Goal: Task Accomplishment & Management: Complete application form

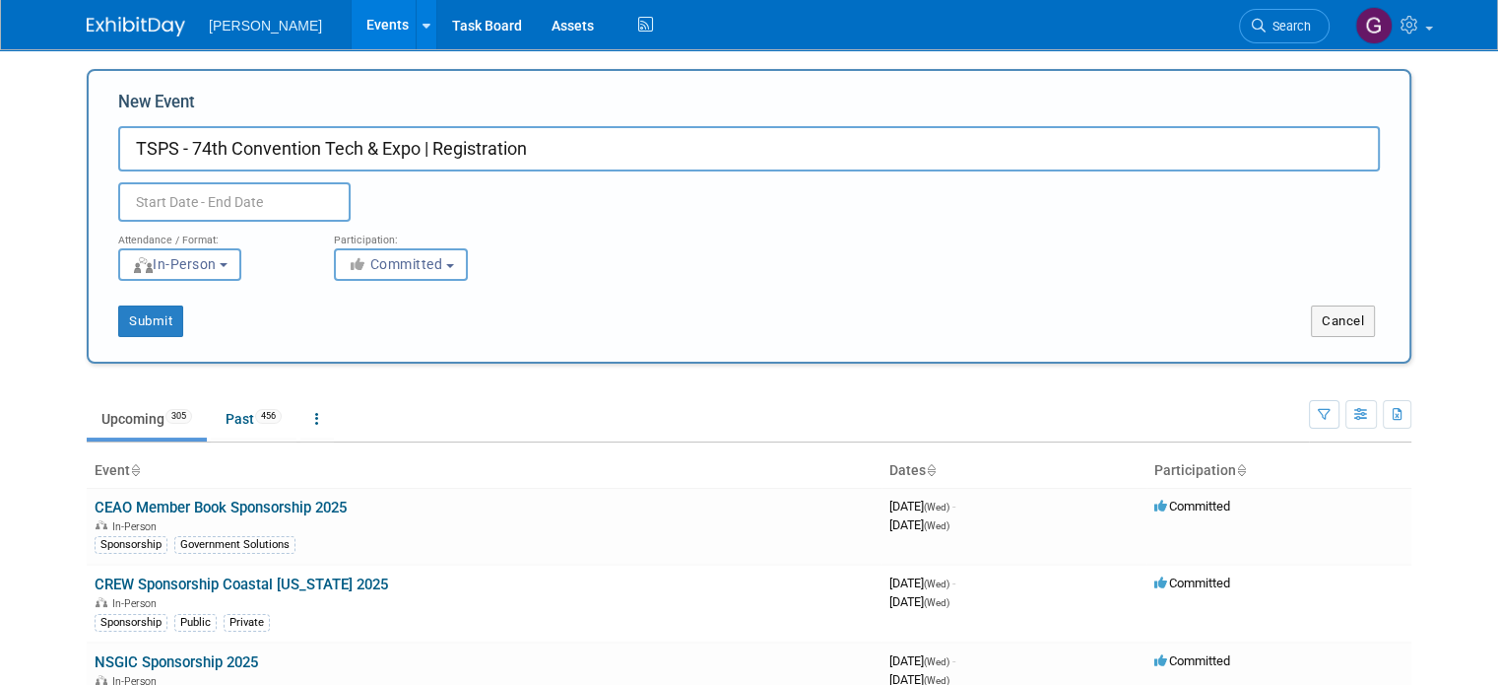
click at [764, 204] on div "Duplicate Event Warning" at bounding box center [748, 196] width 1291 height 50
drag, startPoint x: 540, startPoint y: 122, endPoint x: 489, endPoint y: 117, distance: 50.5
click at [489, 117] on div "New Event TSPS - 74th Convention Tech & Expo | Registration Duplicate Event War…" at bounding box center [749, 156] width 1262 height 131
drag, startPoint x: 532, startPoint y: 133, endPoint x: 411, endPoint y: 134, distance: 121.1
click at [411, 134] on input "TSPS - 74th Convention Tech & Expo | Registration" at bounding box center [749, 148] width 1262 height 45
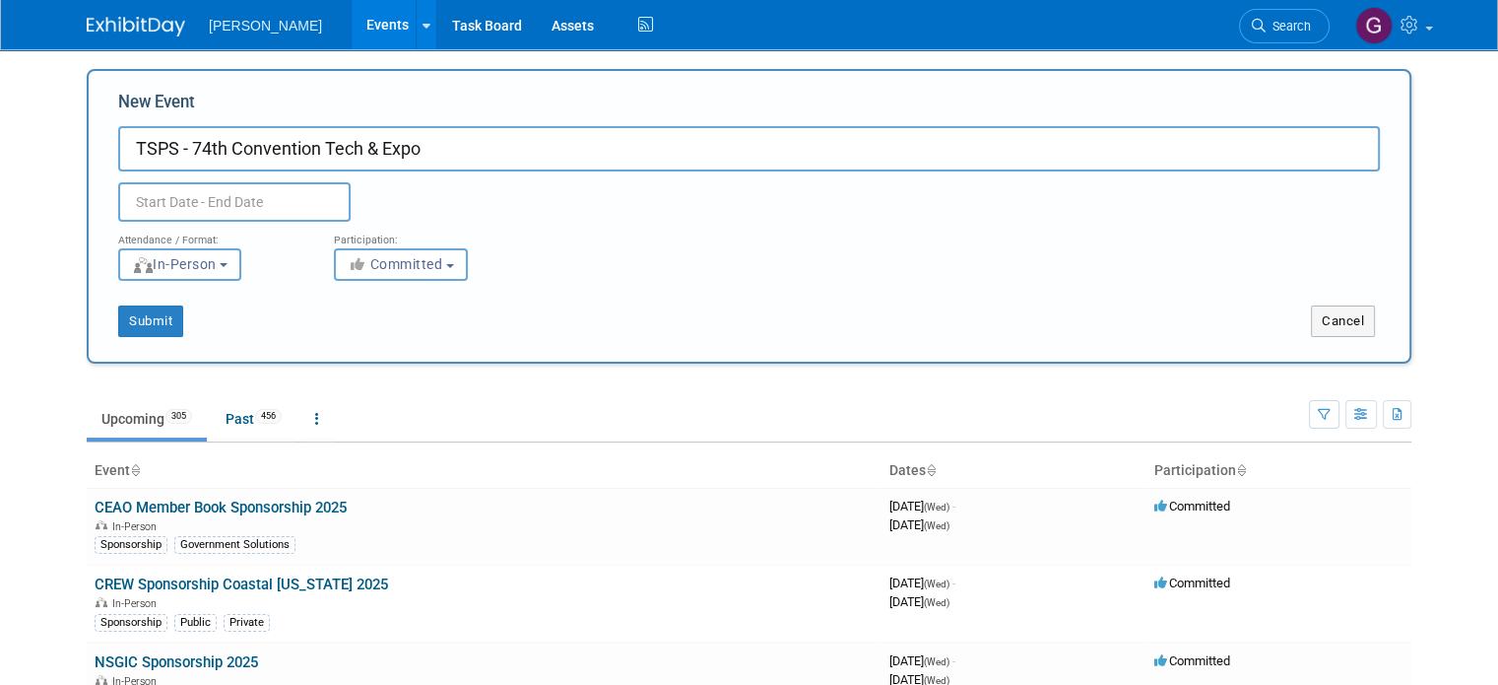
click at [311, 147] on input "TSPS - 74th Convention Tech & Expo" at bounding box center [749, 148] width 1262 height 45
click at [382, 145] on input "TSPS - 74th Convention & Tech & Expo" at bounding box center [749, 148] width 1262 height 45
type input "TSPS - 74th Convention & Tech Expo"
click at [180, 203] on input "text" at bounding box center [234, 201] width 232 height 39
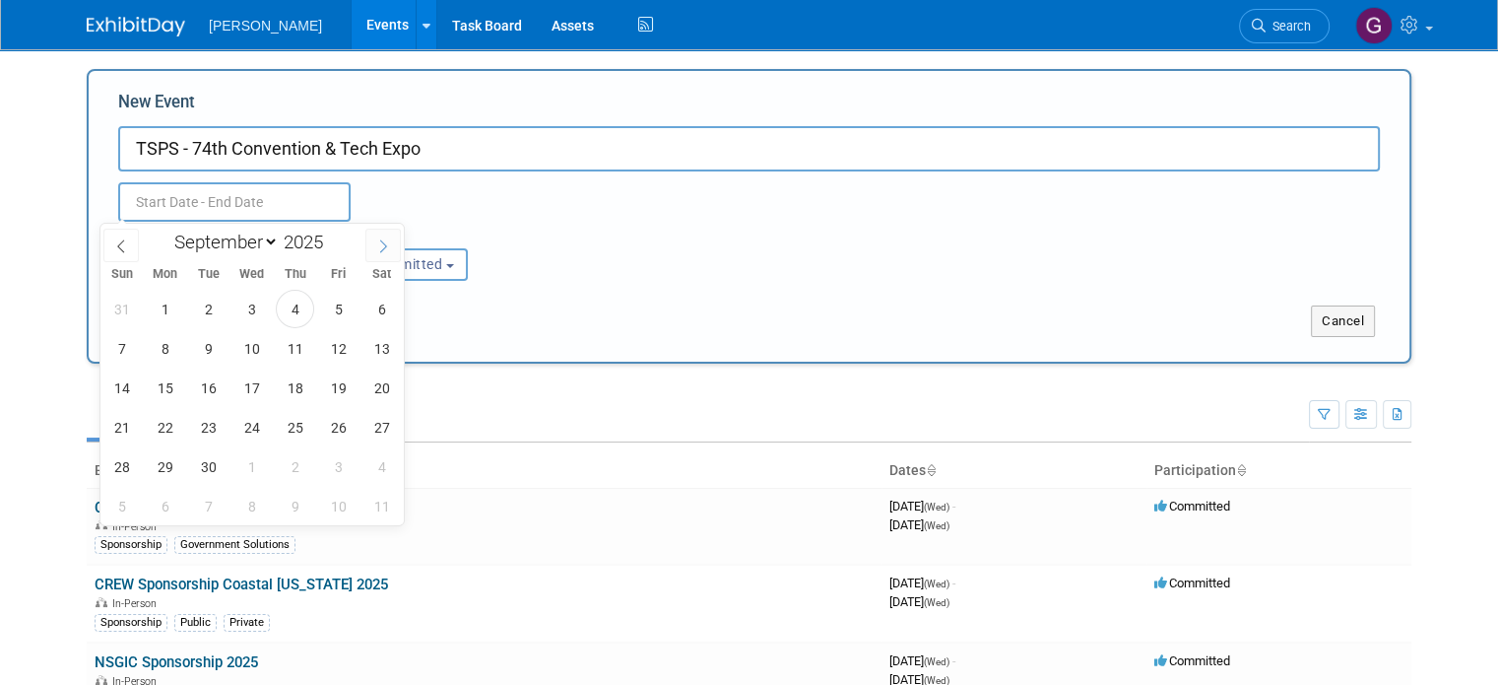
click at [386, 243] on icon at bounding box center [383, 246] width 14 height 14
select select "9"
click at [257, 345] on span "8" at bounding box center [251, 348] width 38 height 38
click at [380, 346] on span "11" at bounding box center [381, 348] width 38 height 38
type input "[DATE] to [DATE]"
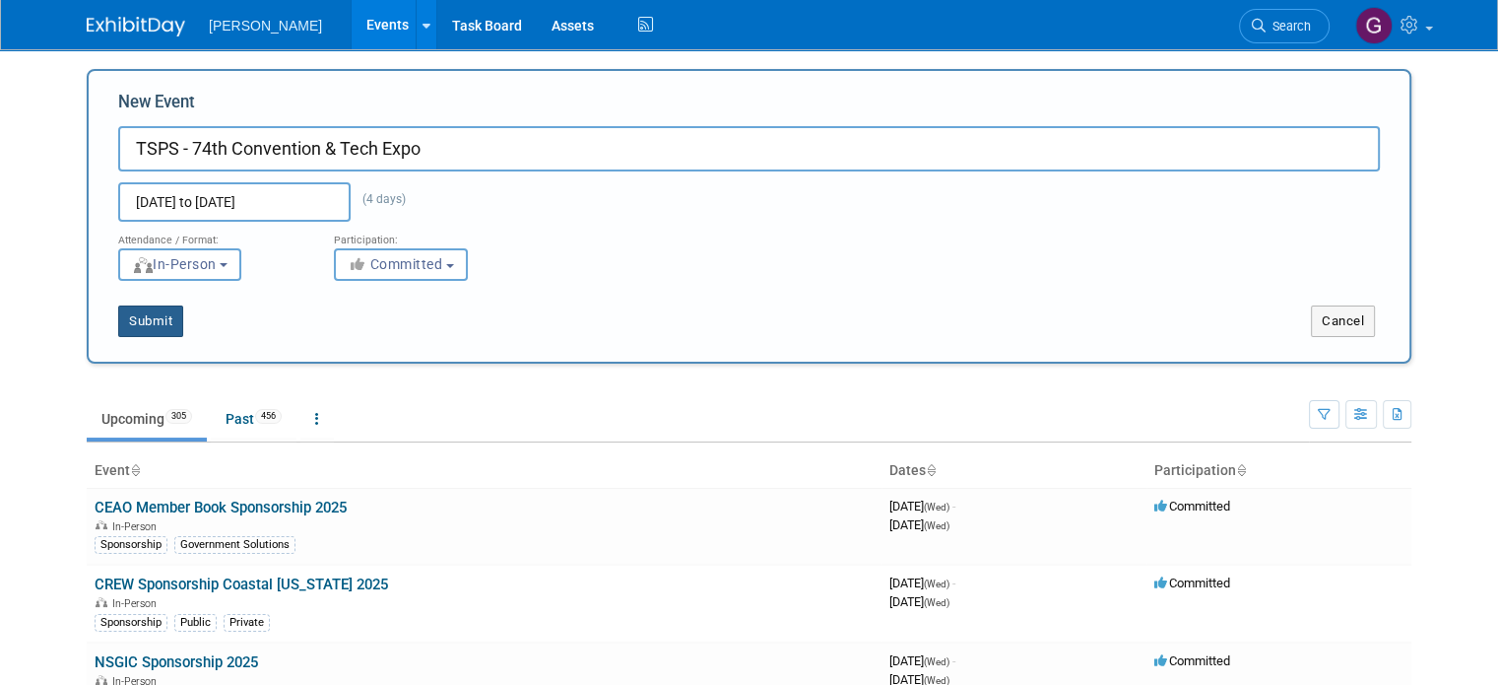
drag, startPoint x: 136, startPoint y: 322, endPoint x: 229, endPoint y: 329, distance: 93.8
click at [229, 329] on div "Submit" at bounding box center [364, 321] width 551 height 32
click at [410, 259] on span "Committed" at bounding box center [396, 264] width 96 height 16
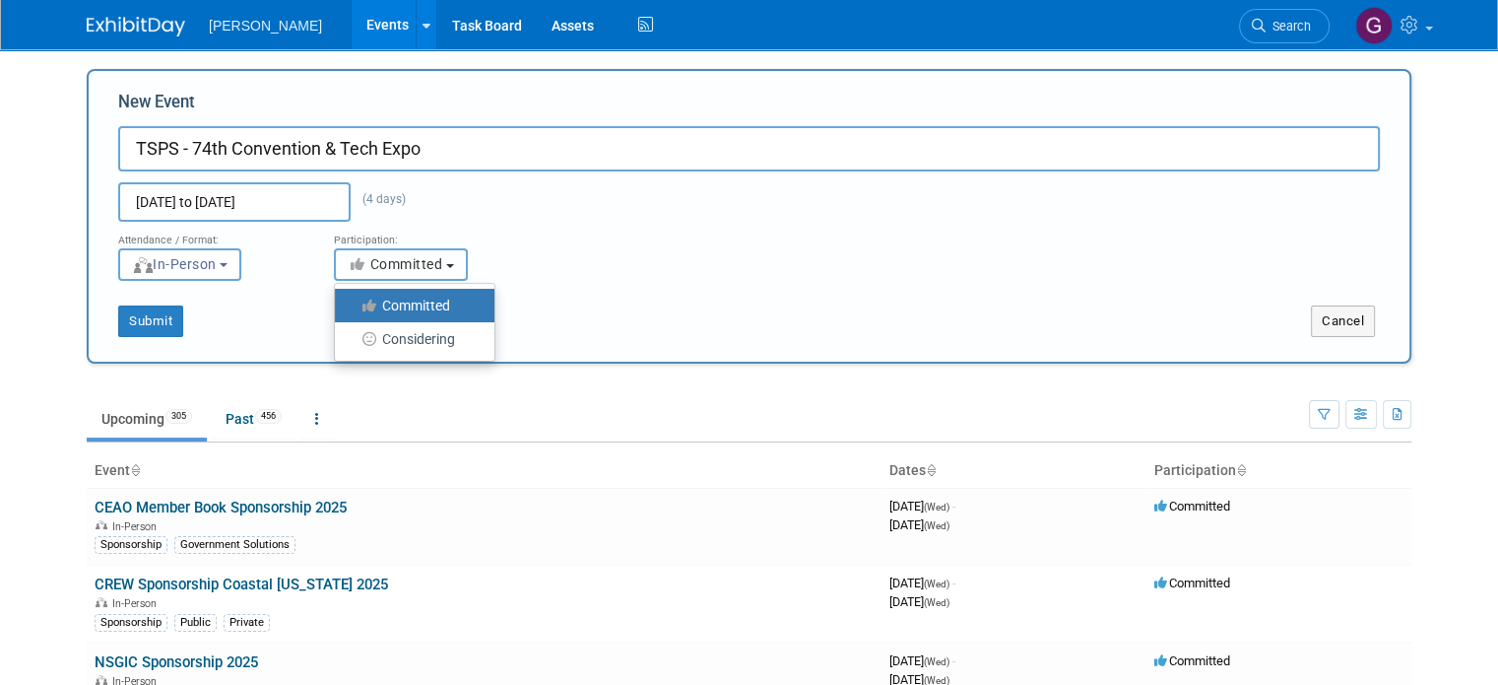
click at [410, 259] on span "Committed" at bounding box center [396, 264] width 96 height 16
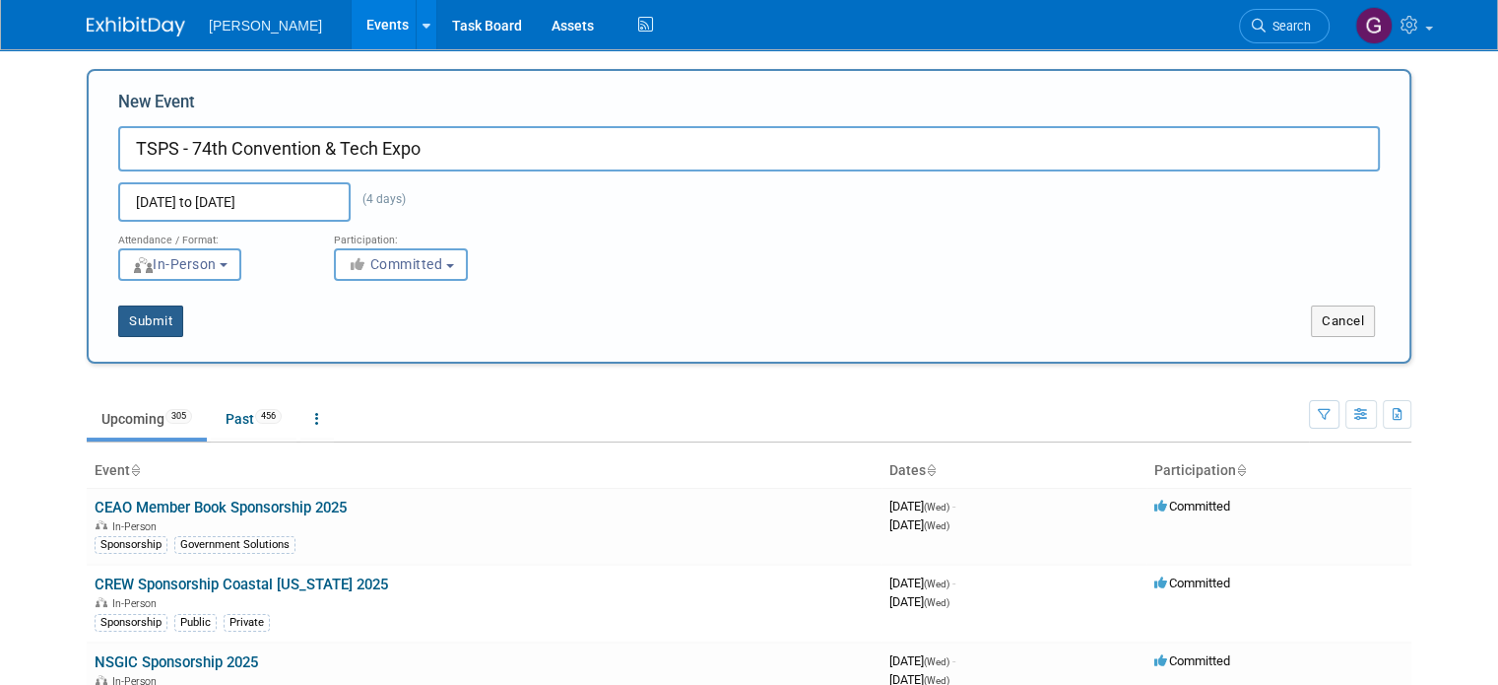
click at [118, 314] on button "Submit" at bounding box center [150, 321] width 65 height 32
type input "TSPS - 74th Convention & Tech Expo"
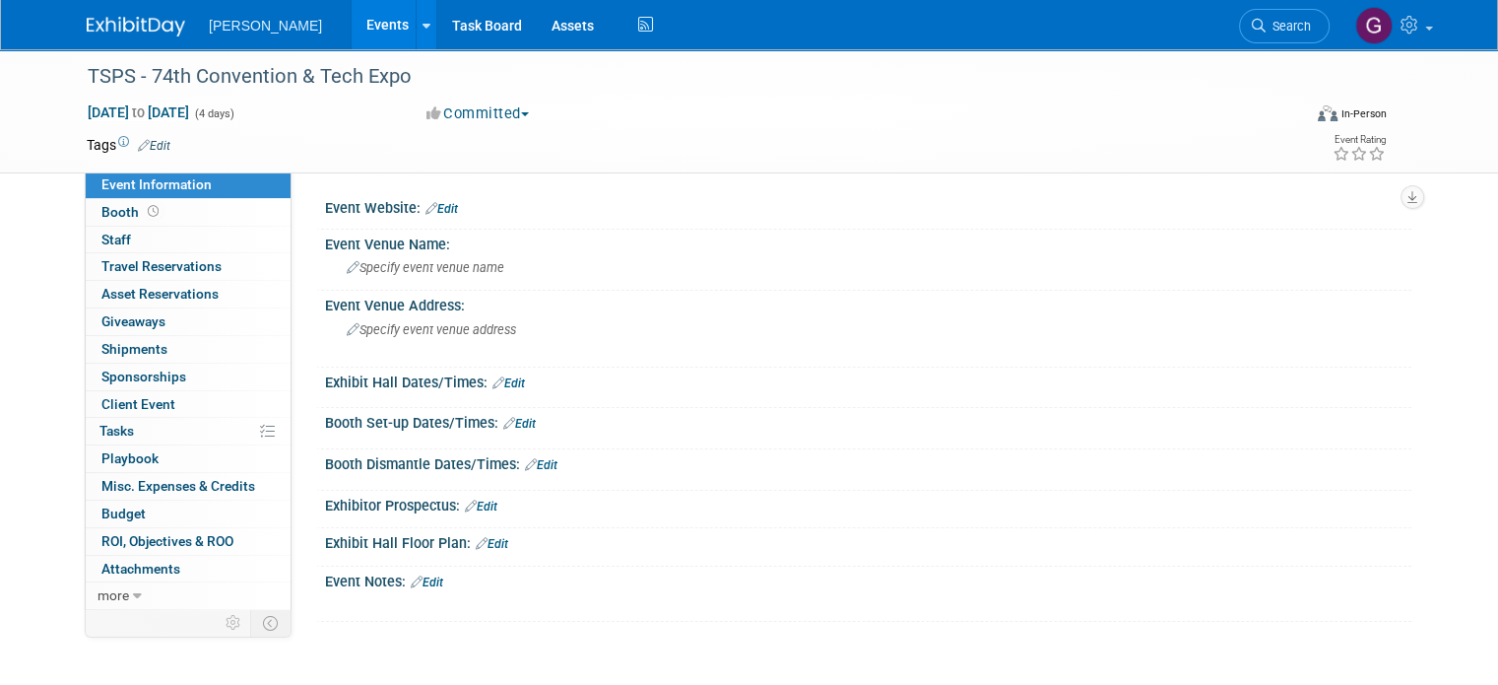
click at [154, 145] on link "Edit" at bounding box center [154, 146] width 33 height 14
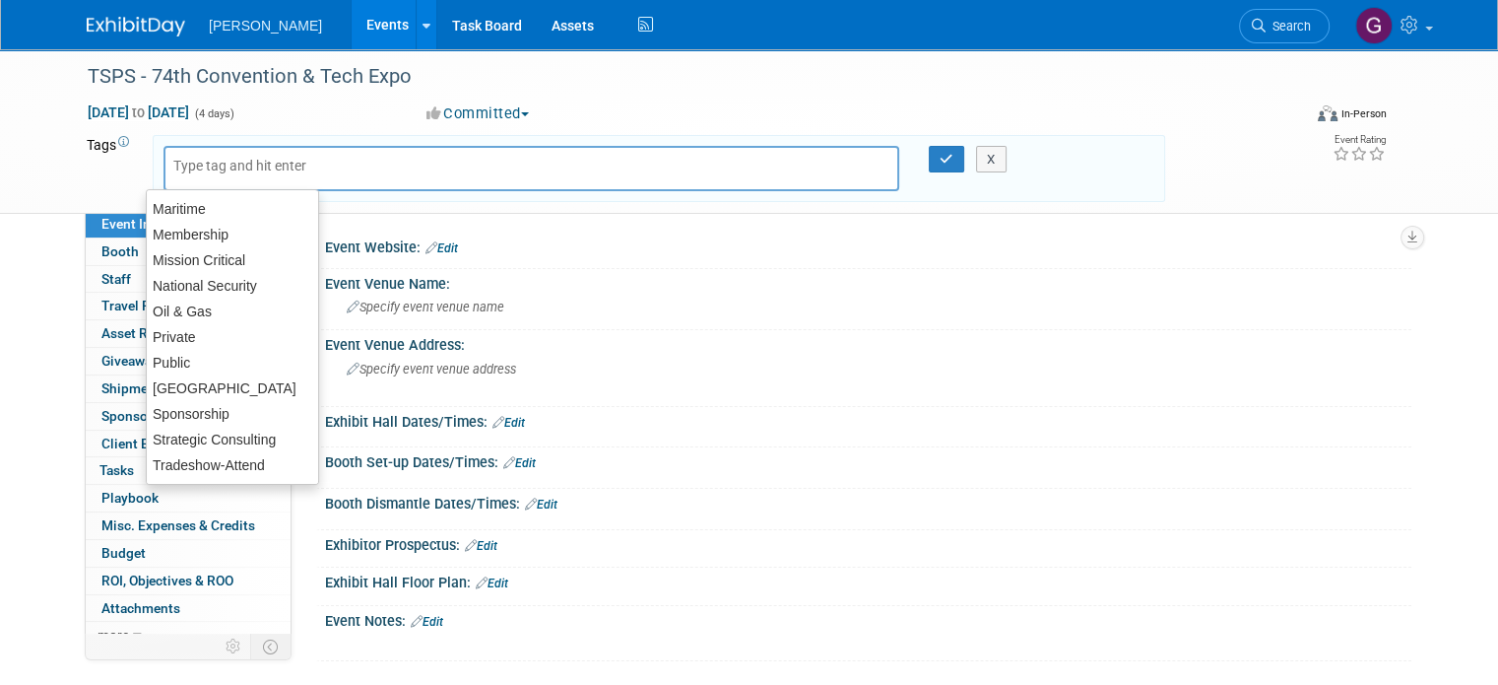
scroll to position [307, 0]
click at [237, 383] on div "[GEOGRAPHIC_DATA]" at bounding box center [232, 387] width 173 height 28
type input "[GEOGRAPHIC_DATA]"
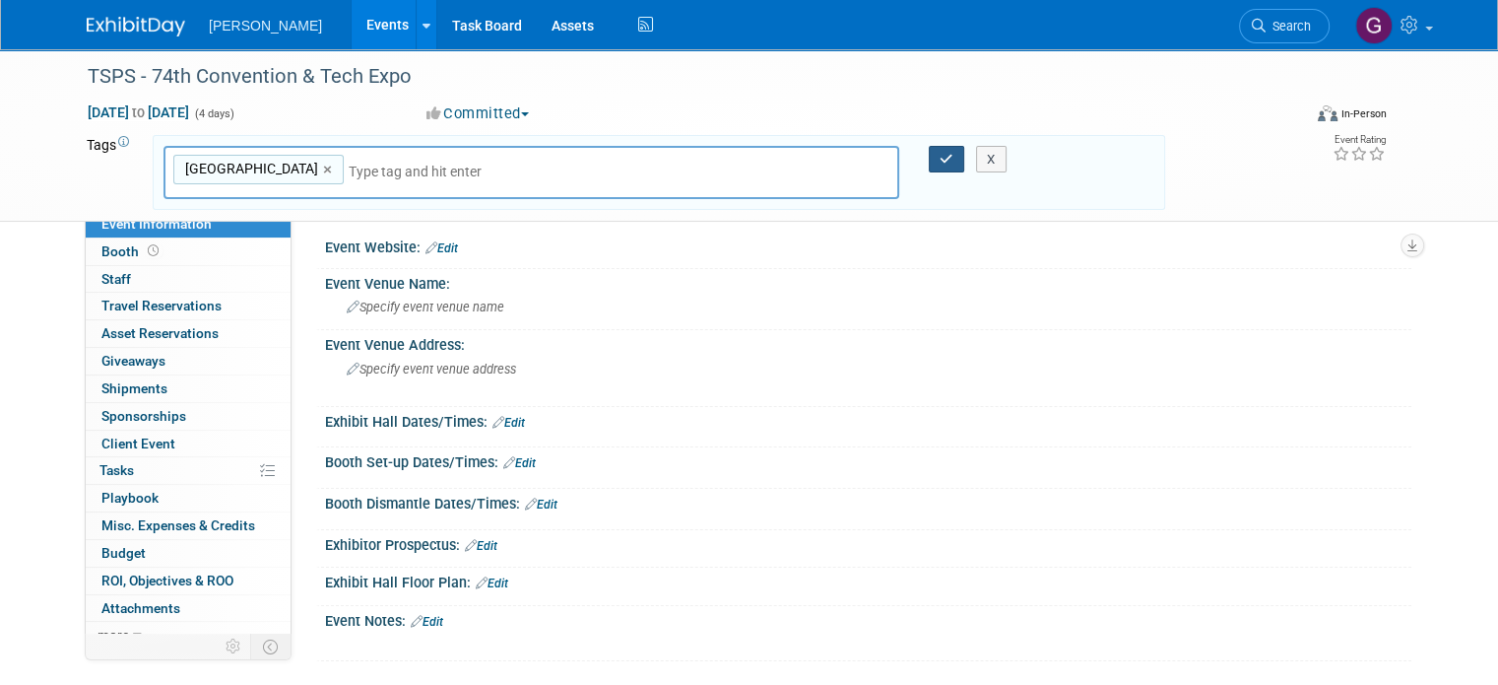
click at [944, 155] on icon "button" at bounding box center [947, 159] width 14 height 13
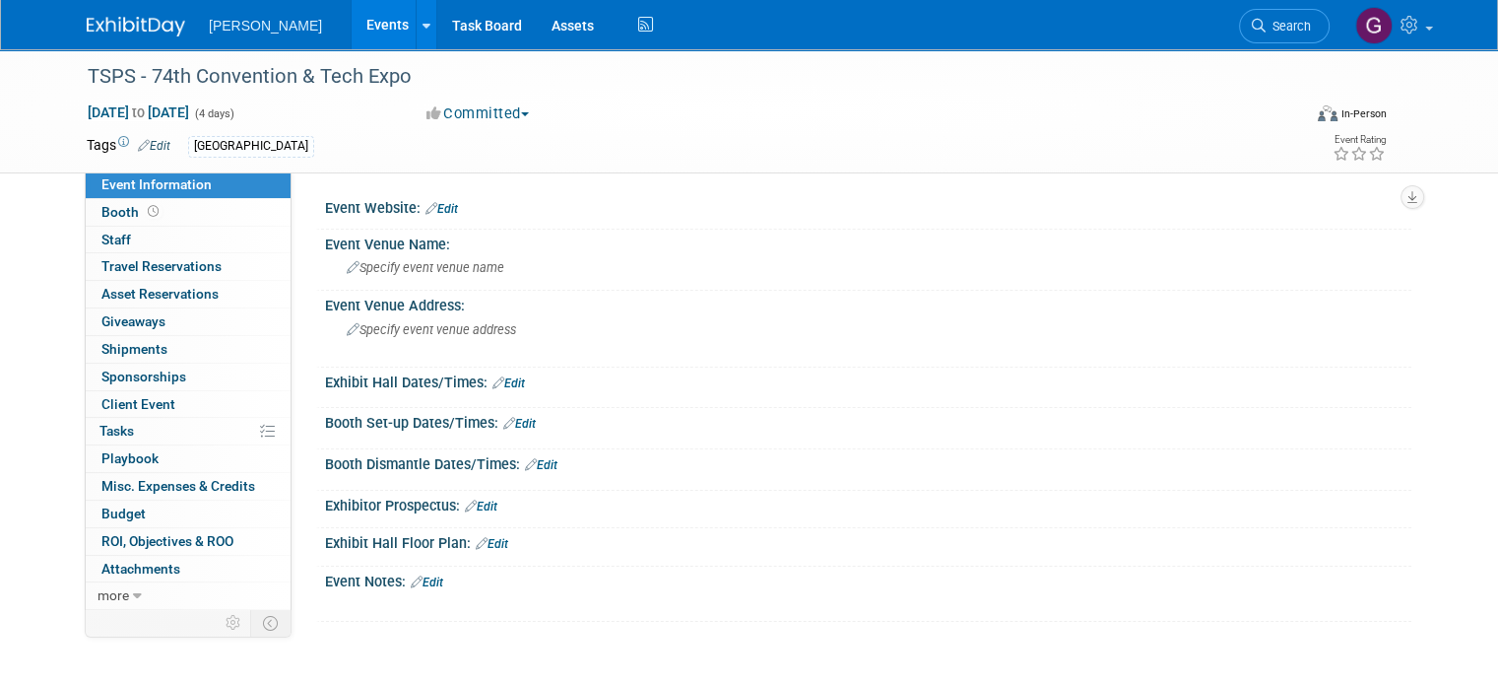
click at [437, 206] on link "Edit" at bounding box center [441, 209] width 33 height 14
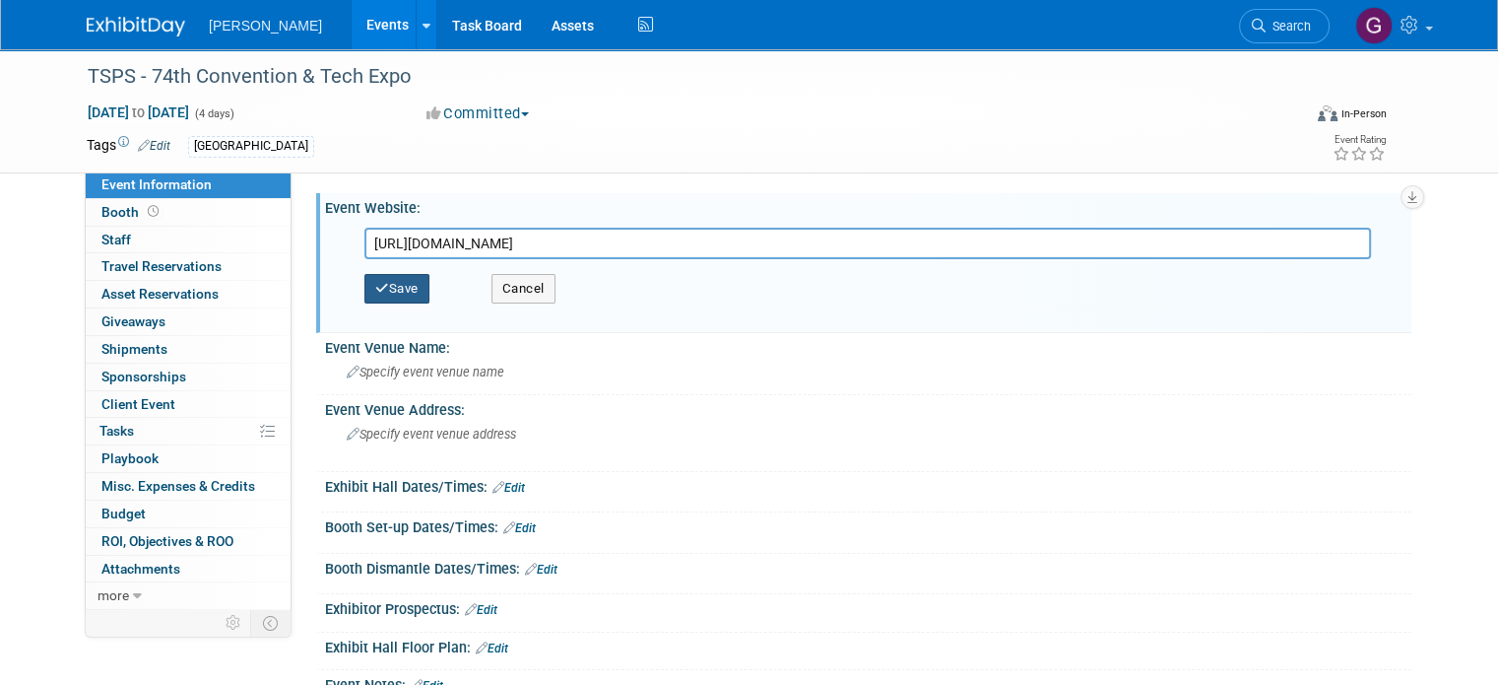
type input "https://www.tsps.org/events/EventDetails.aspx?id=1895283&group="
click at [380, 290] on button "Save" at bounding box center [396, 289] width 65 height 30
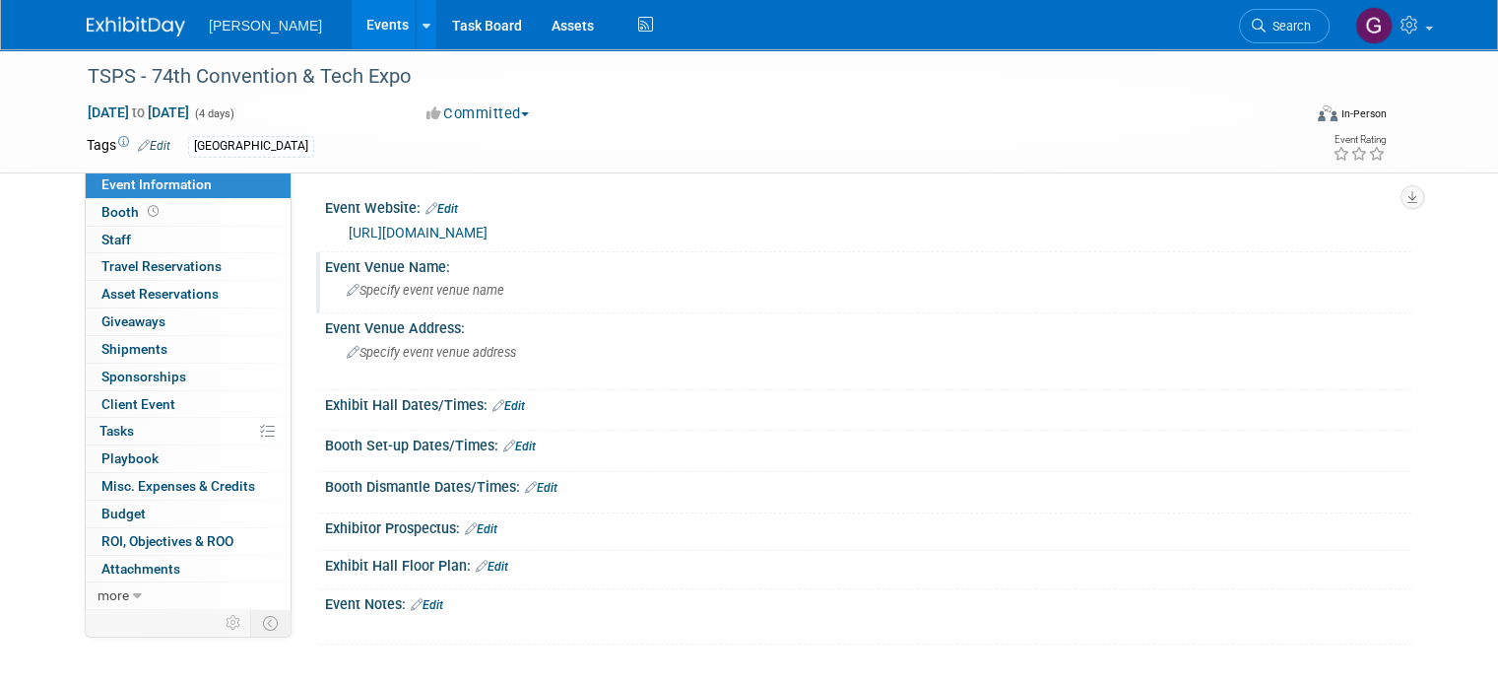
click at [347, 295] on span "Specify event venue name" at bounding box center [426, 290] width 158 height 15
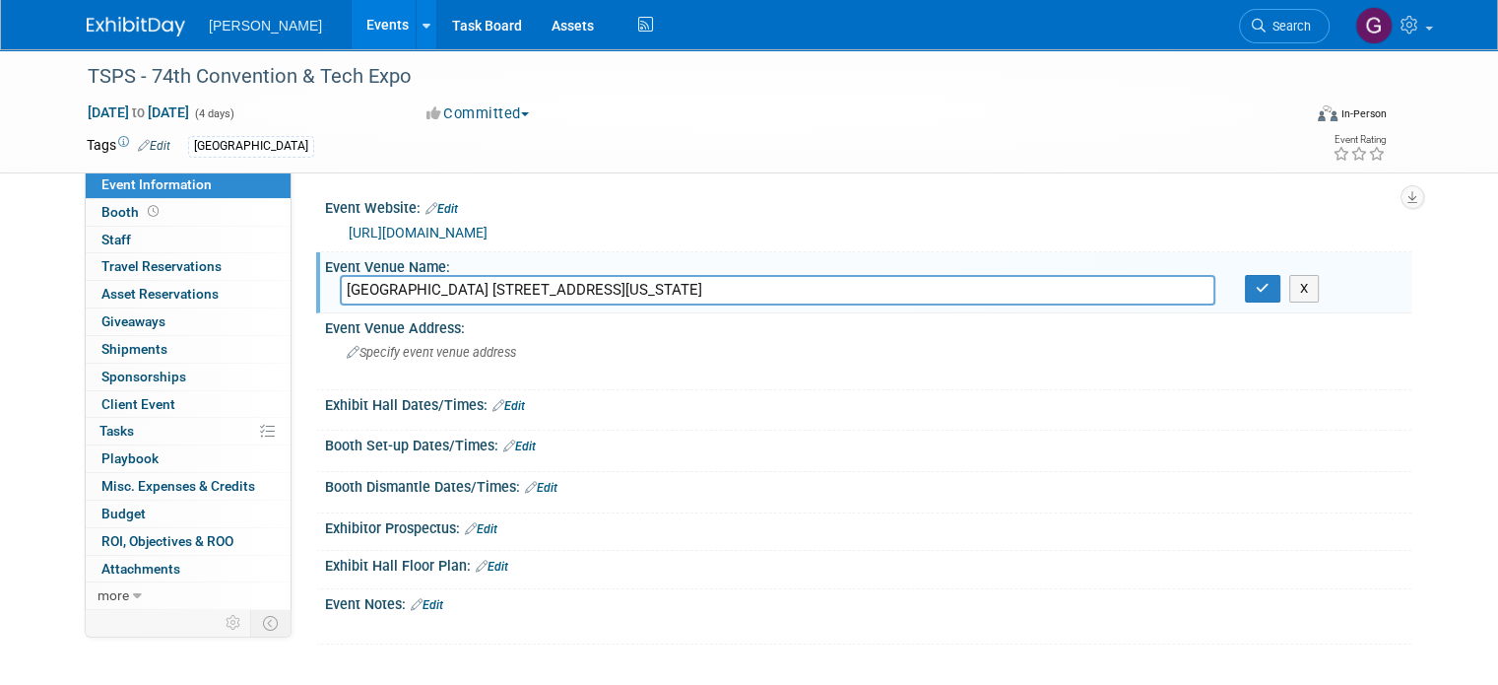
drag, startPoint x: 939, startPoint y: 291, endPoint x: 596, endPoint y: 279, distance: 342.9
click at [596, 279] on input "Hyatt Regency Hill Country Resort & Spa 9800 Hyatt Resort Dr. San Antonio, Texa…" at bounding box center [778, 290] width 876 height 31
type input "Hyatt Regency Hill Country Resort & Spa"
click at [526, 344] on div "Specify event venue address" at bounding box center [552, 359] width 424 height 45
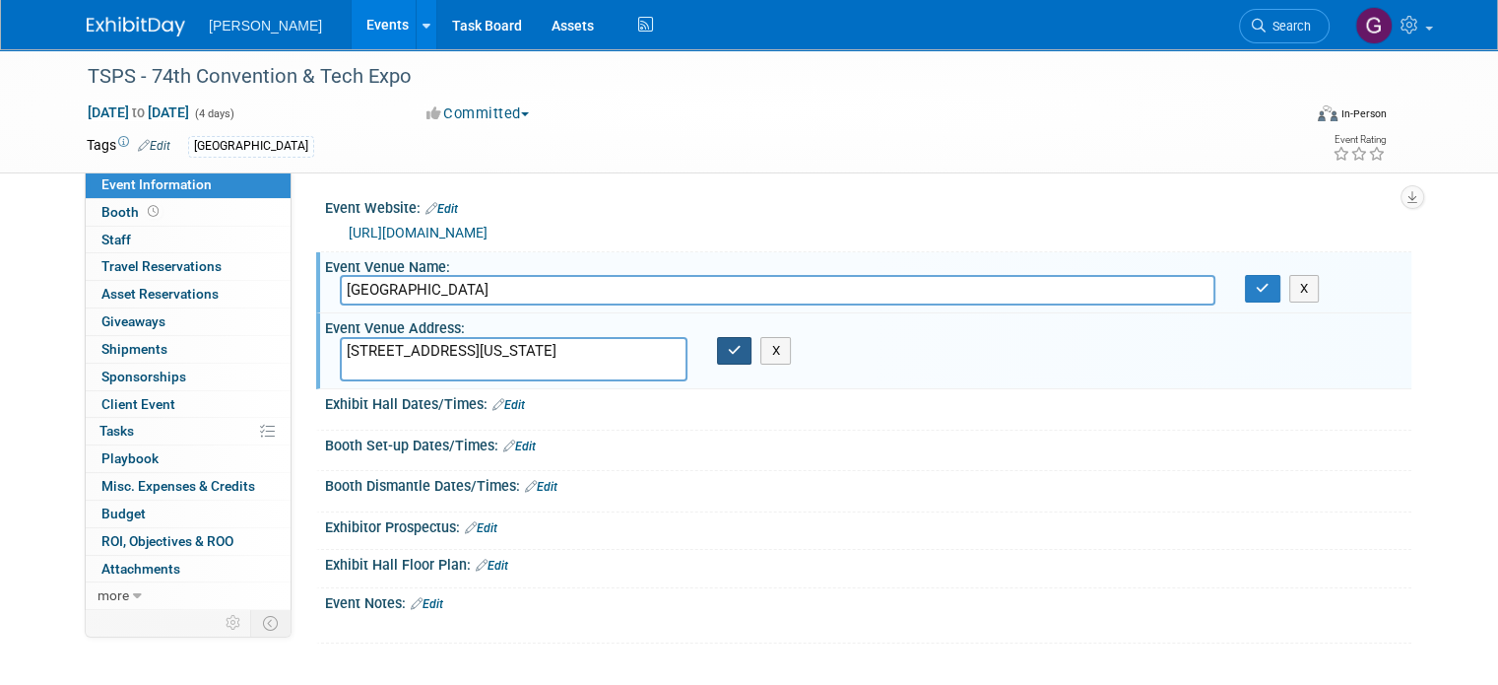
type textarea "9800 Hyatt Resort Dr. San Antonio, Texas 78251"
click at [740, 349] on button "button" at bounding box center [734, 351] width 35 height 28
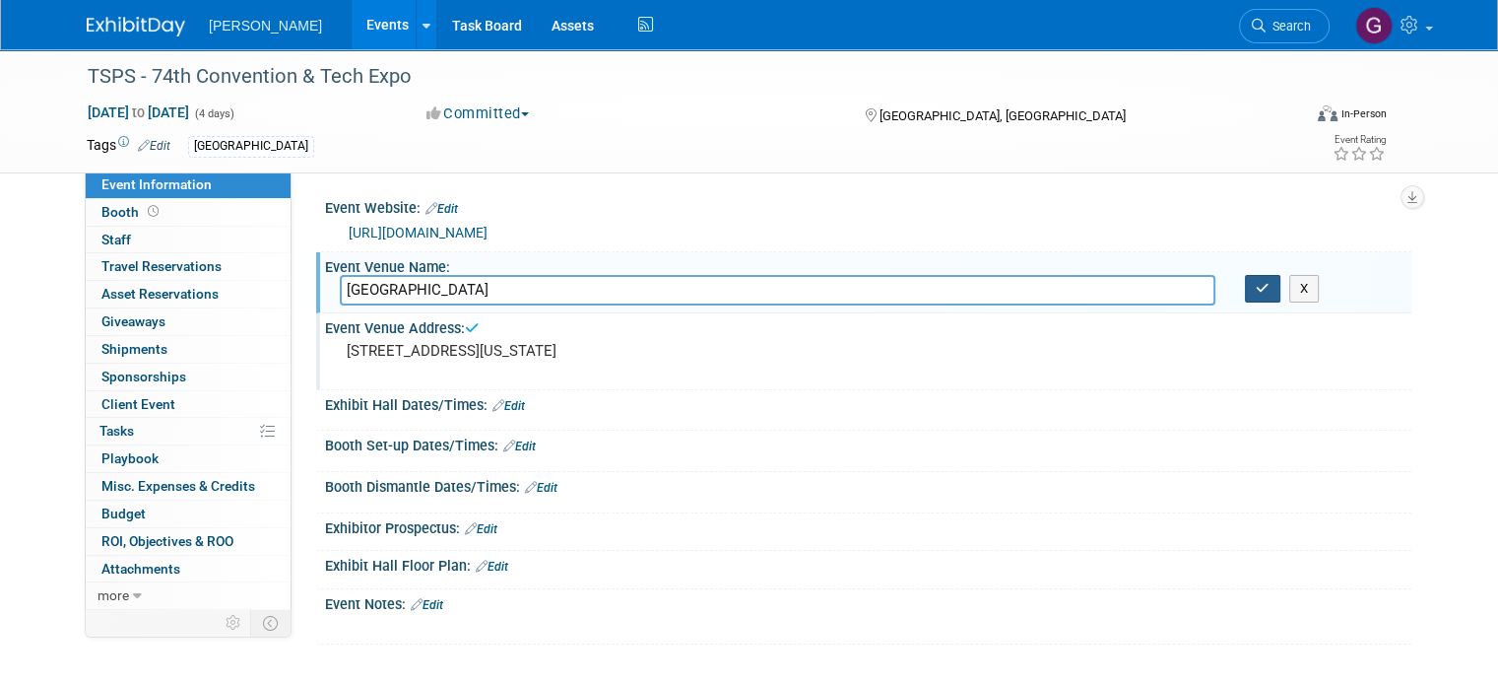
click at [1280, 298] on button "button" at bounding box center [1262, 289] width 35 height 28
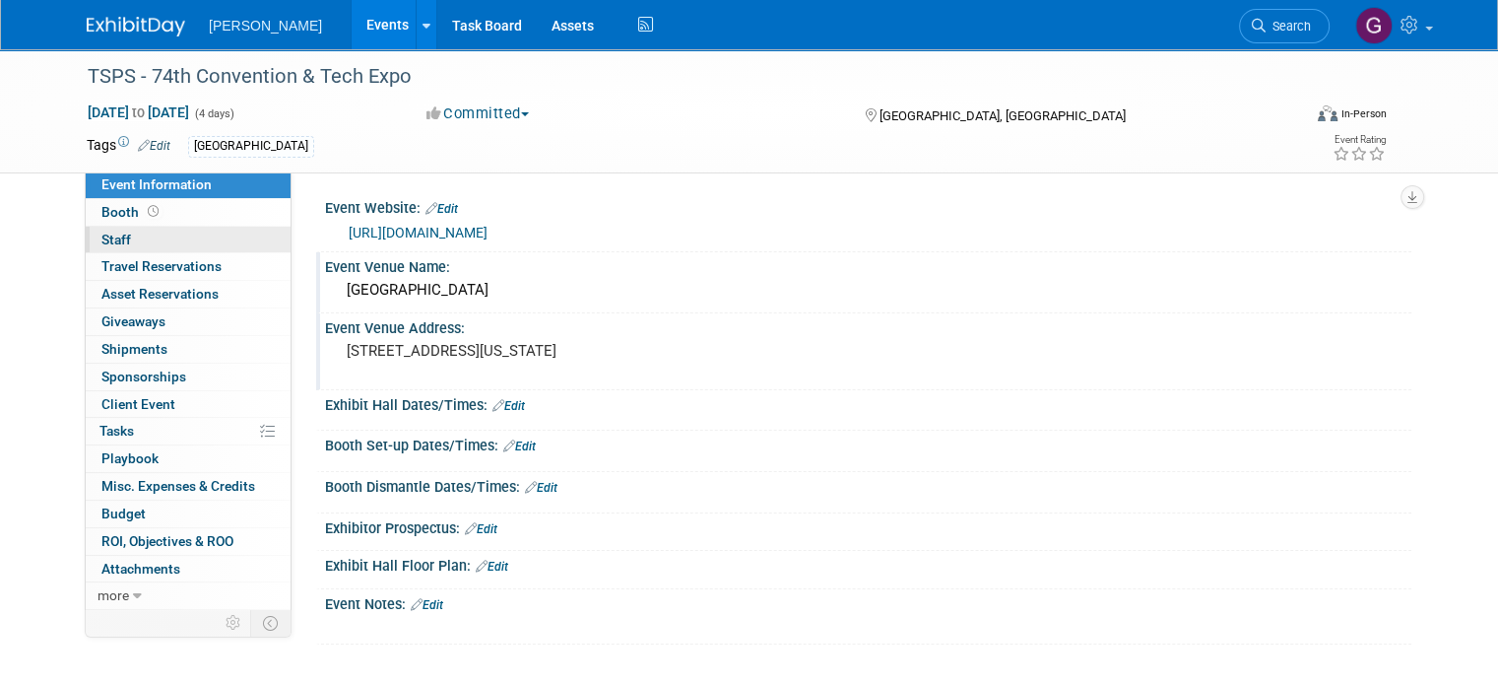
click at [179, 232] on link "0 Staff 0" at bounding box center [188, 240] width 205 height 27
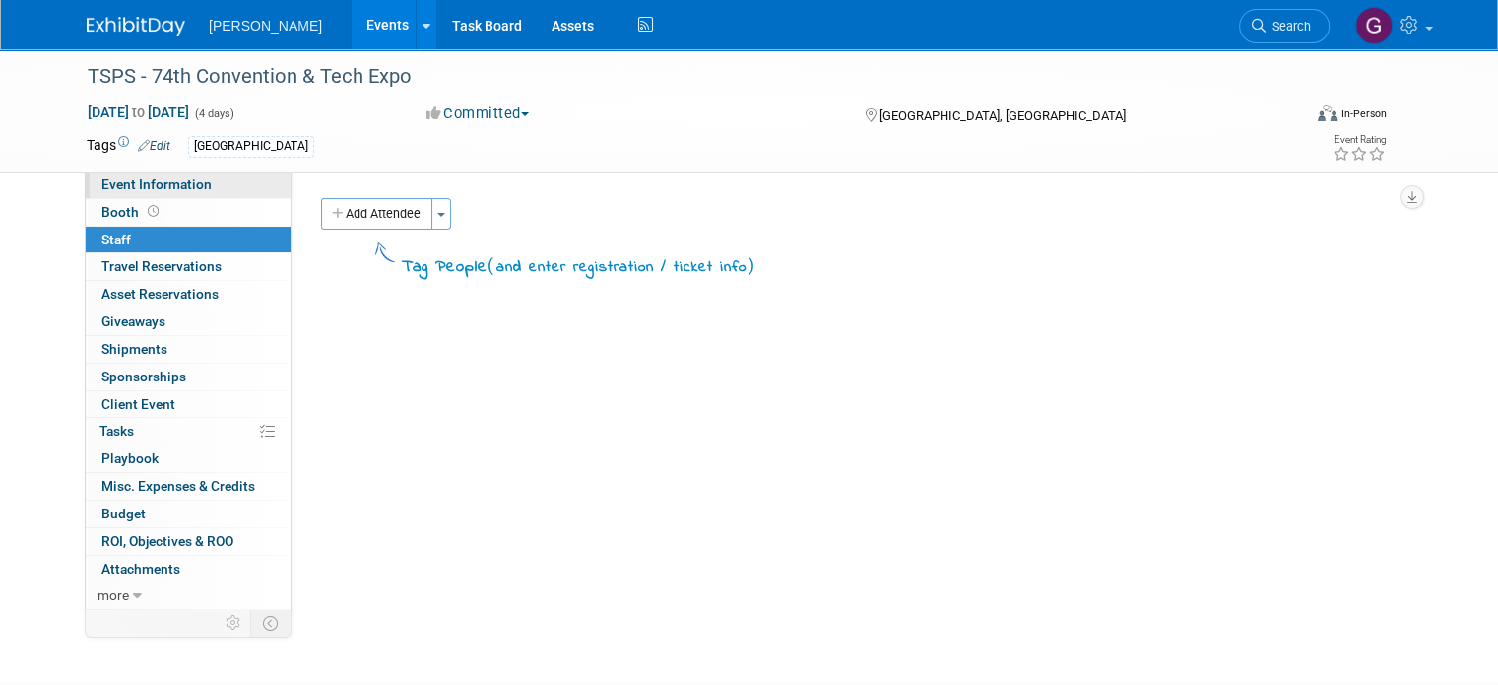
click at [221, 188] on link "Event Information" at bounding box center [188, 184] width 205 height 27
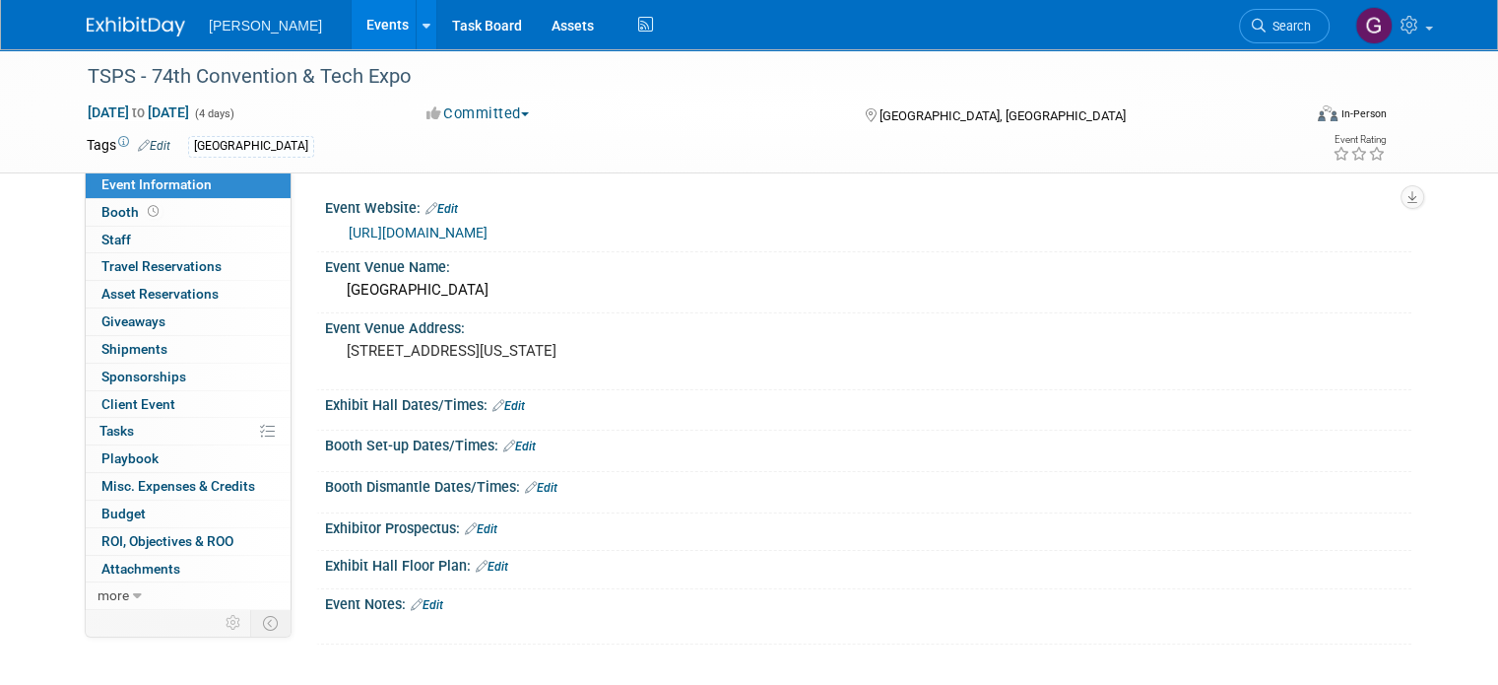
click at [421, 598] on link "Edit" at bounding box center [427, 605] width 33 height 14
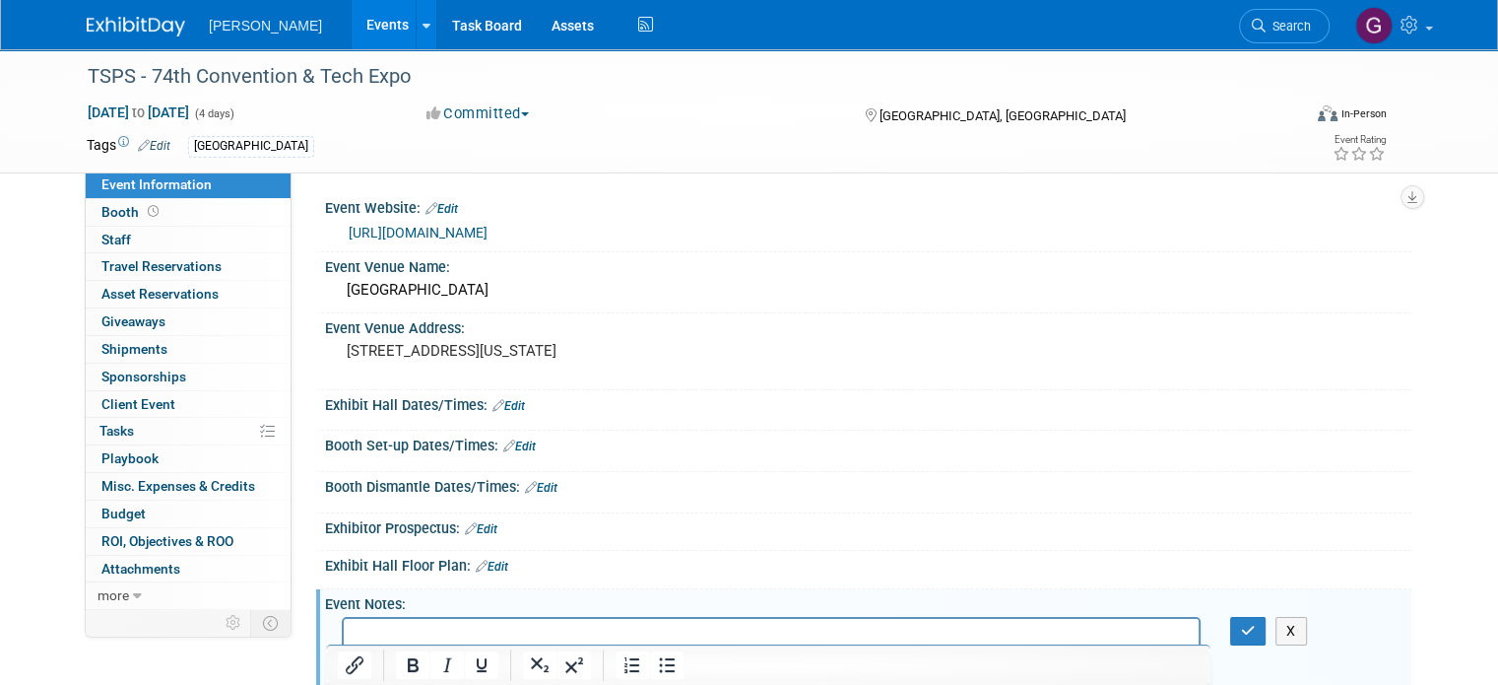
scroll to position [0, 0]
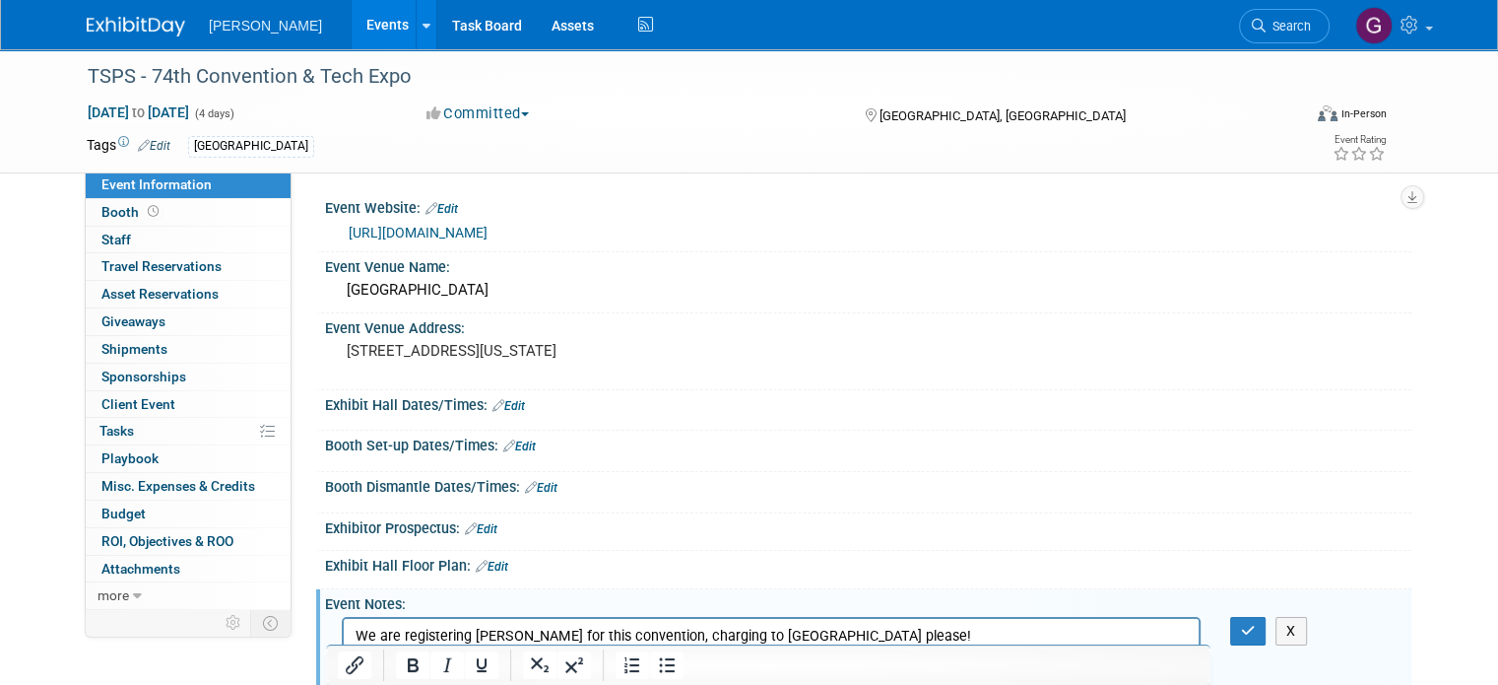
click at [838, 631] on p "We are registering Frank Cason for this convention, charging to South Region pl…" at bounding box center [772, 636] width 832 height 20
click at [1249, 626] on button "button" at bounding box center [1248, 631] width 36 height 29
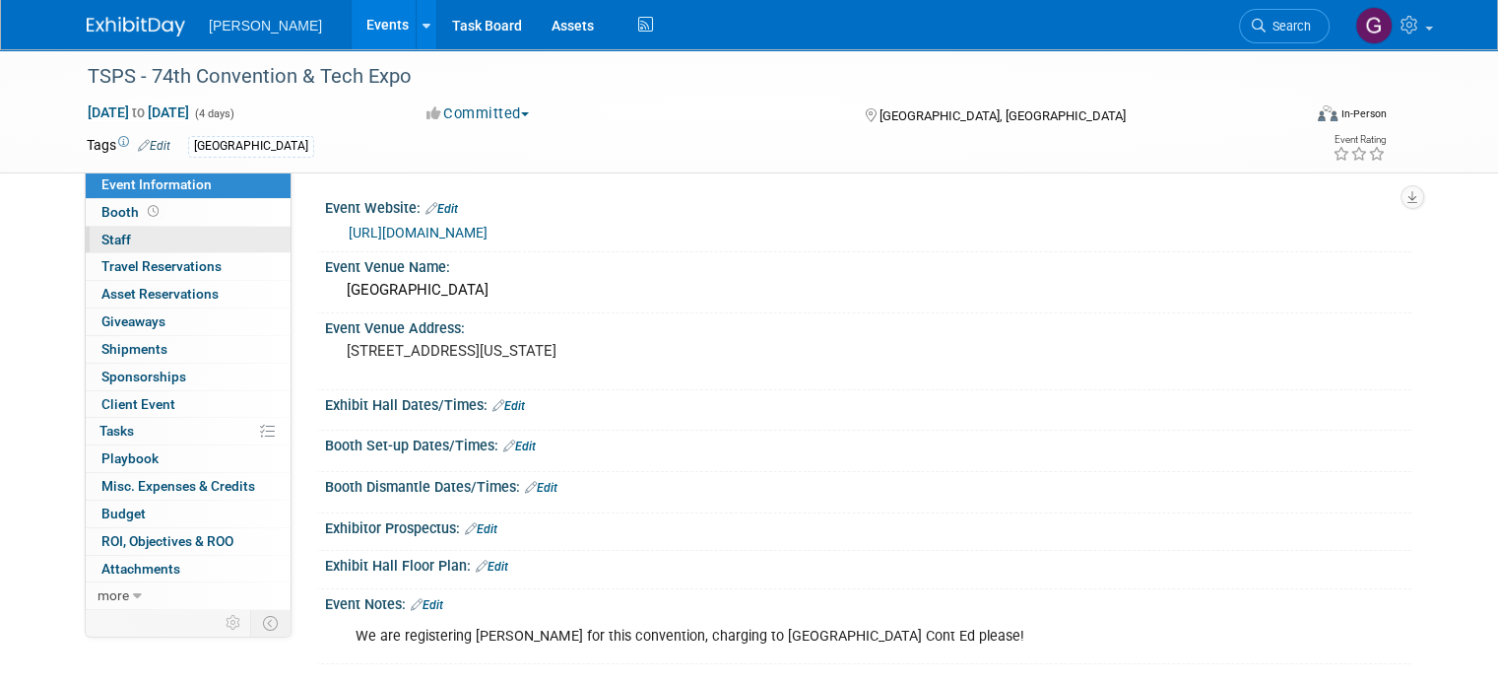
click at [176, 240] on link "0 Staff 0" at bounding box center [188, 240] width 205 height 27
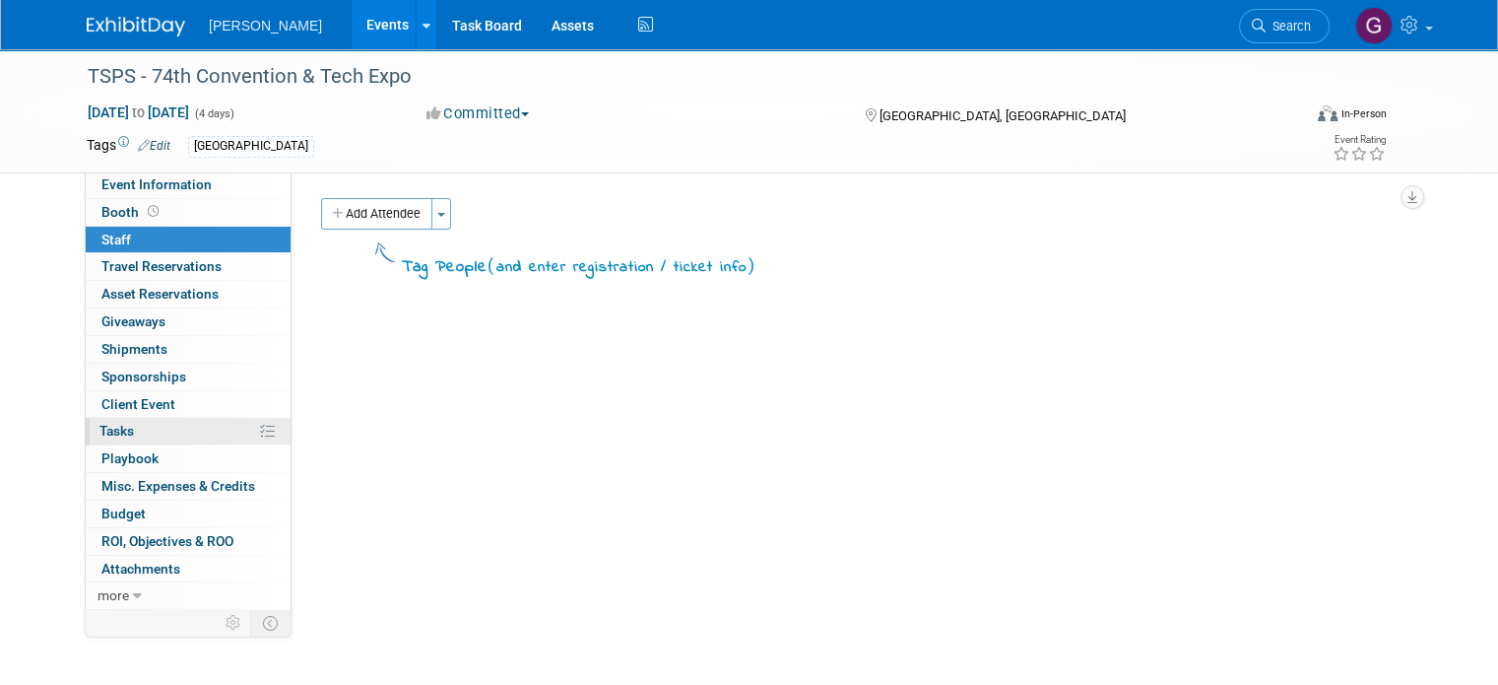
click at [177, 430] on link "0% Tasks 0%" at bounding box center [188, 431] width 205 height 27
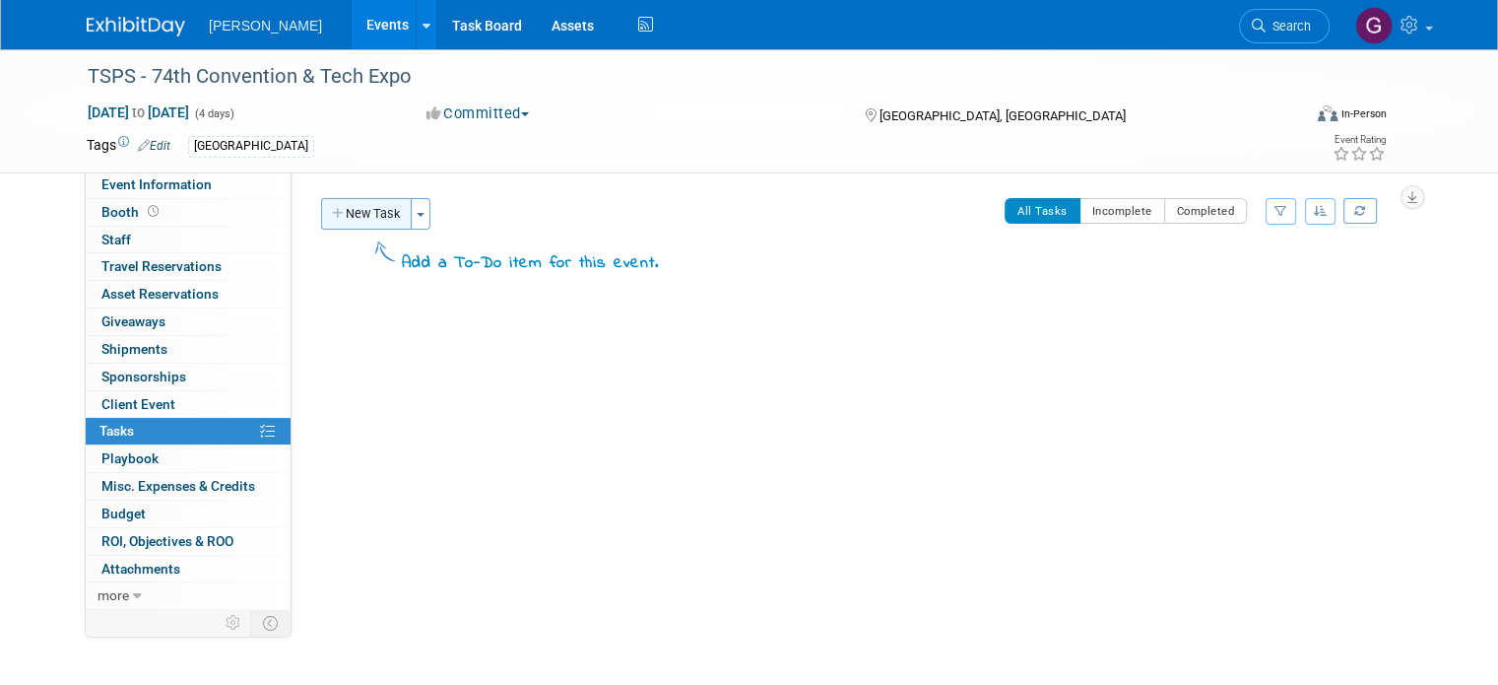
click at [354, 216] on button "New Task" at bounding box center [366, 214] width 91 height 32
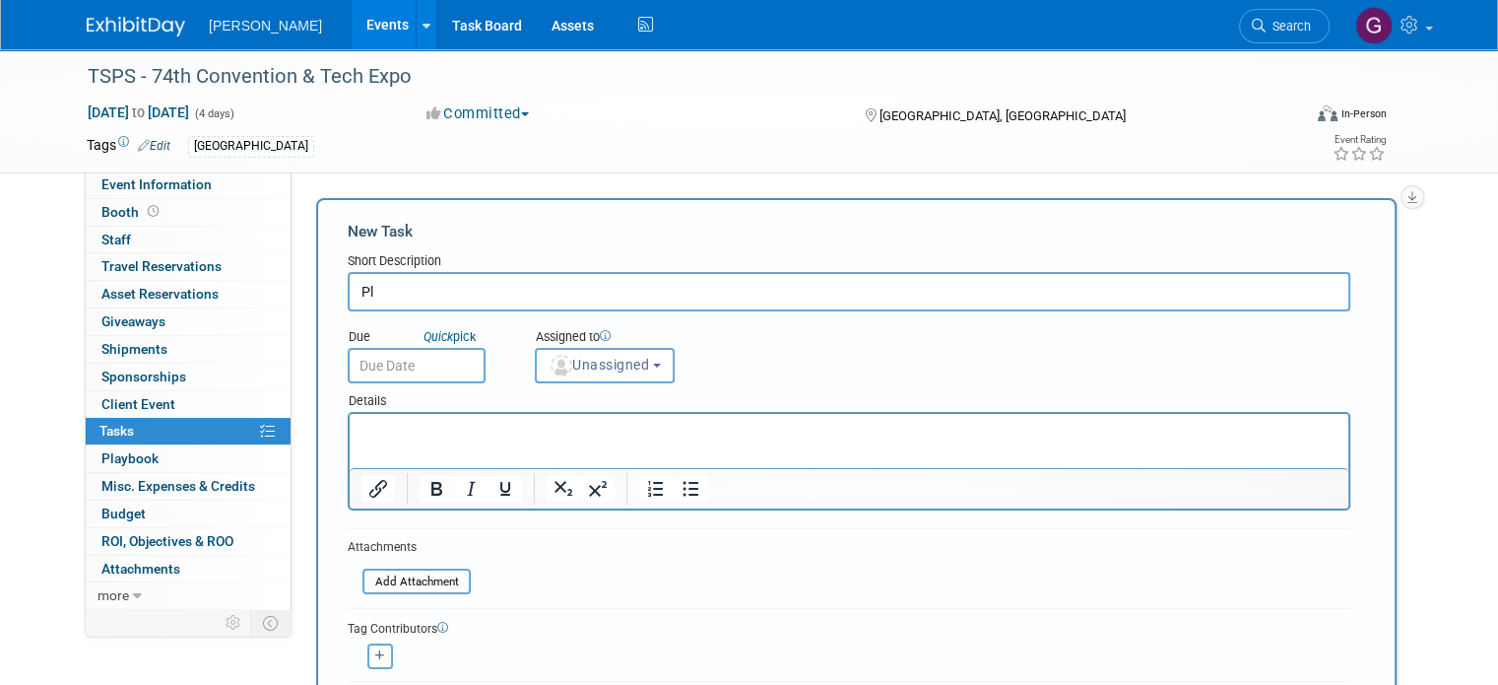
type input "P"
type input "Frank Cason Member Registration"
click at [613, 366] on span "Unassigned" at bounding box center [599, 365] width 100 height 16
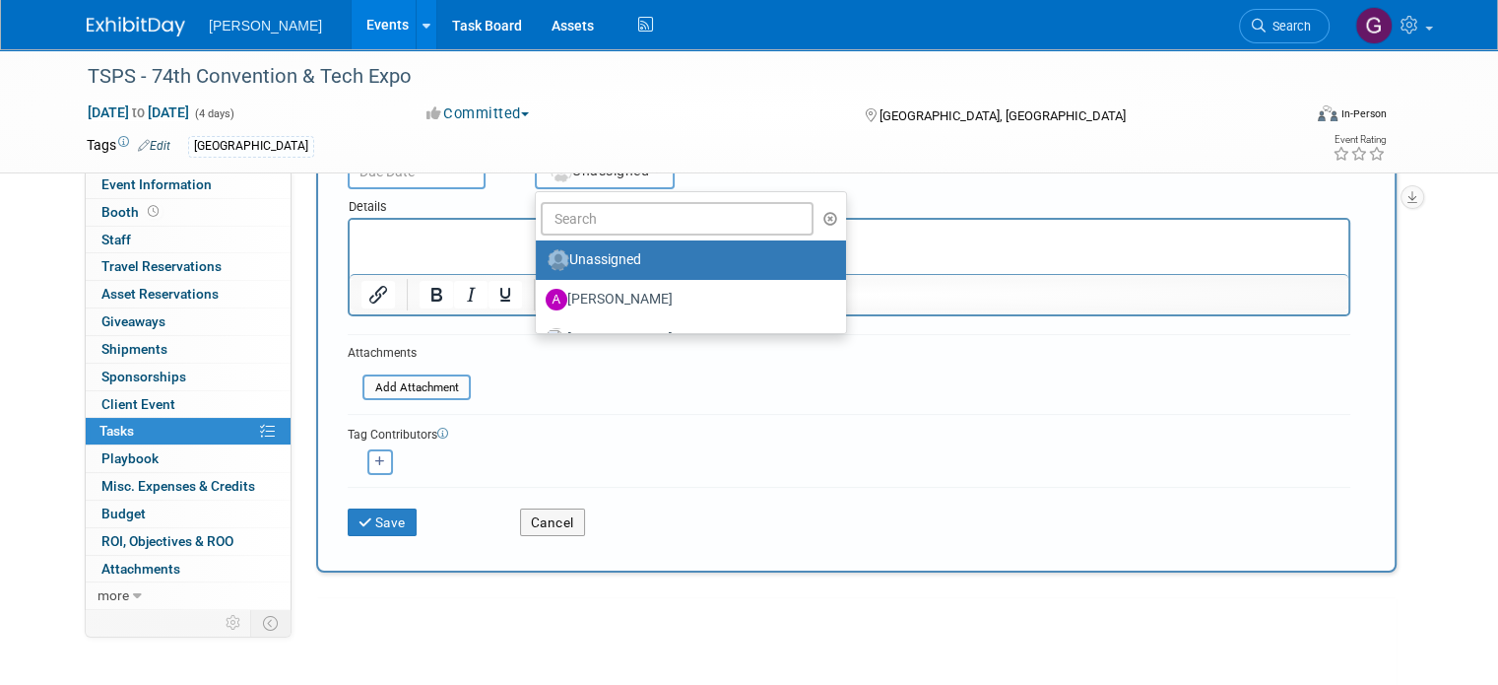
scroll to position [243, 0]
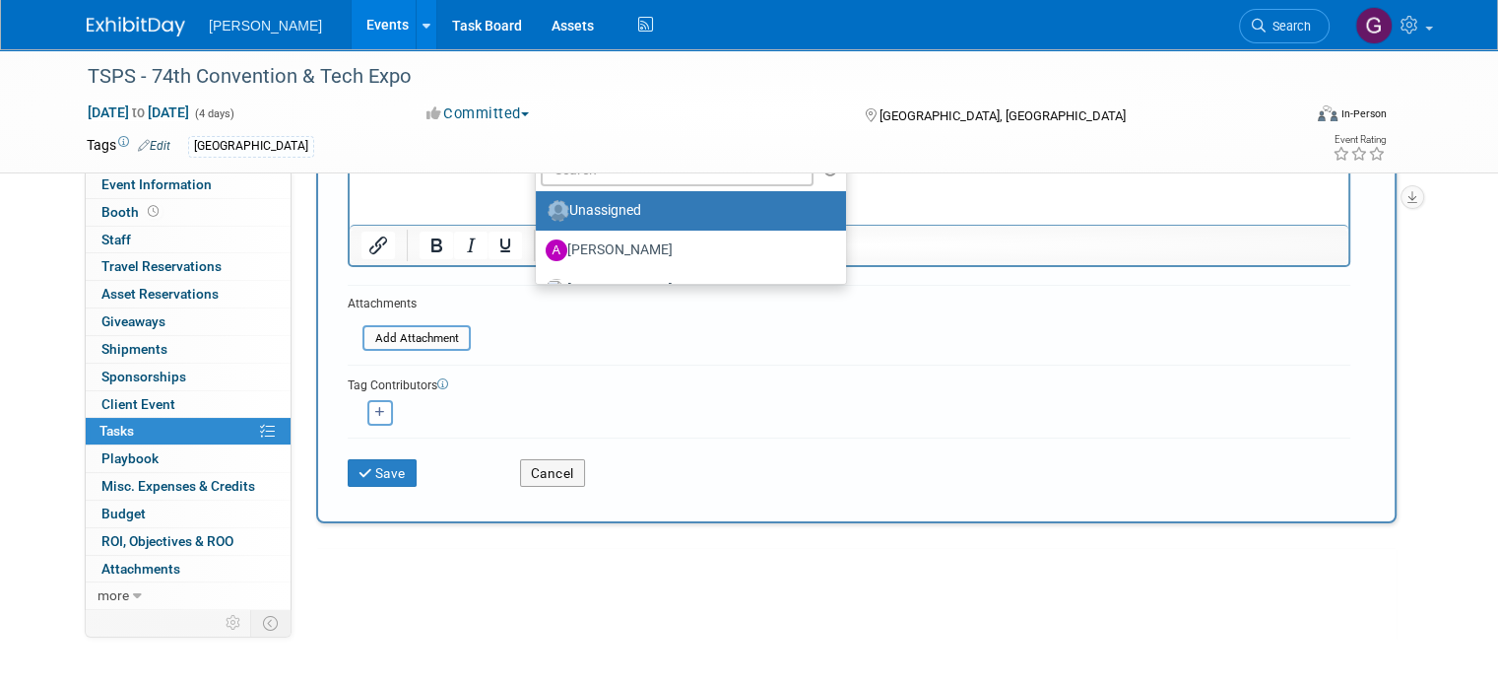
click at [333, 476] on div "Save" at bounding box center [419, 466] width 172 height 40
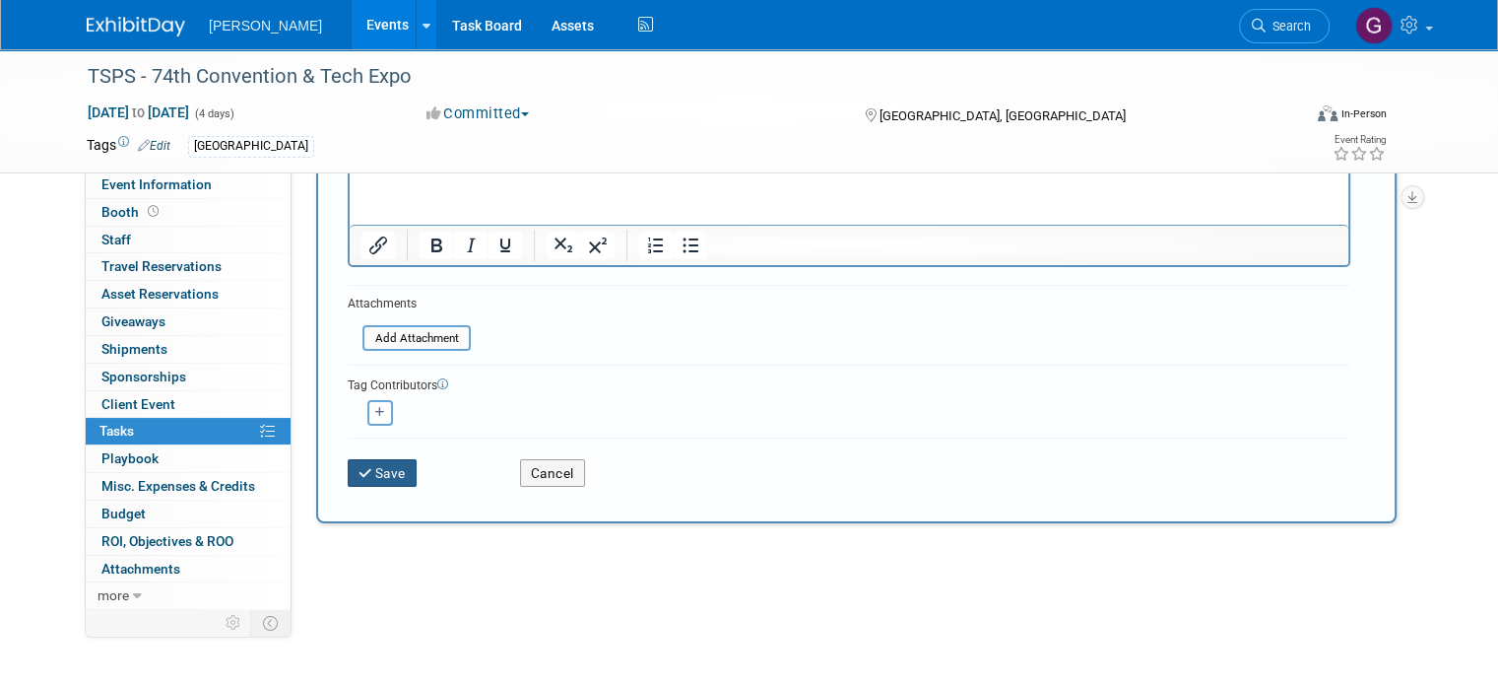
click at [375, 460] on button "Save" at bounding box center [382, 473] width 69 height 28
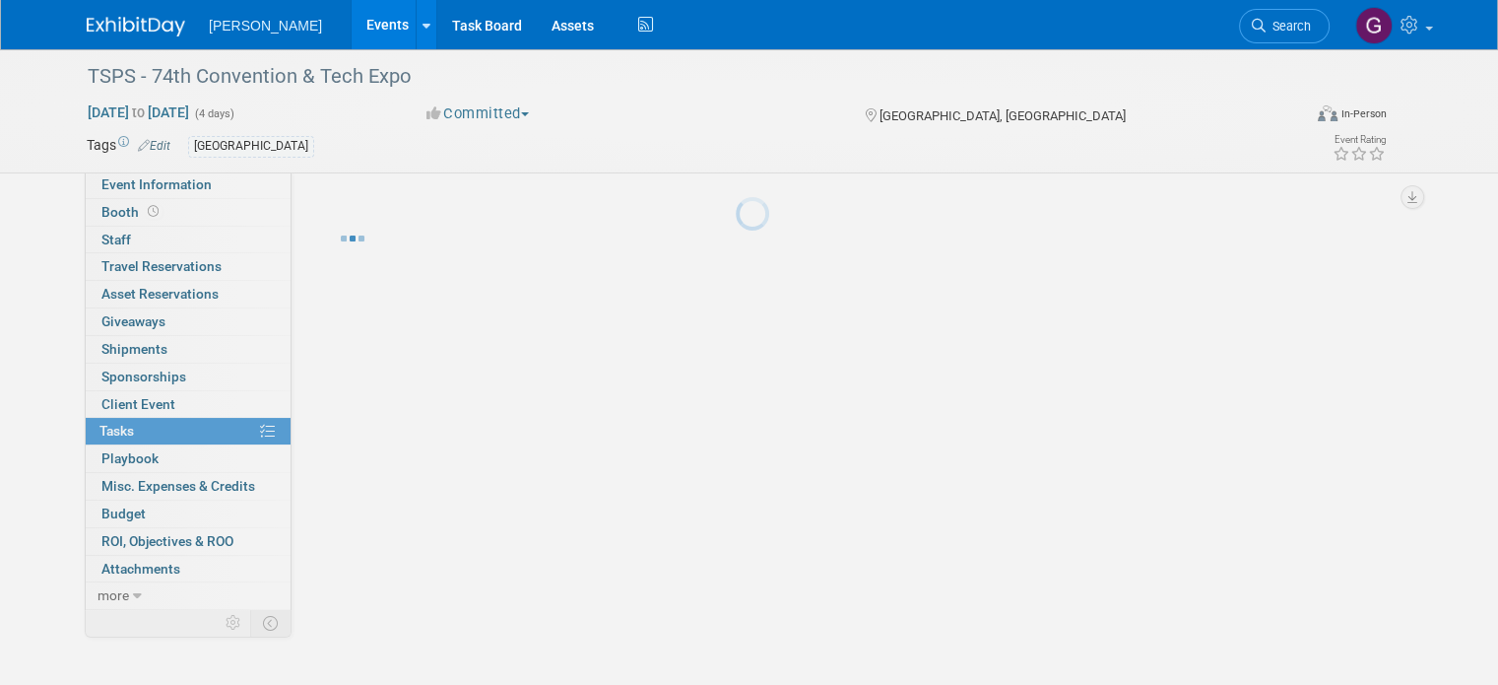
scroll to position [0, 0]
